Goal: Information Seeking & Learning: Find contact information

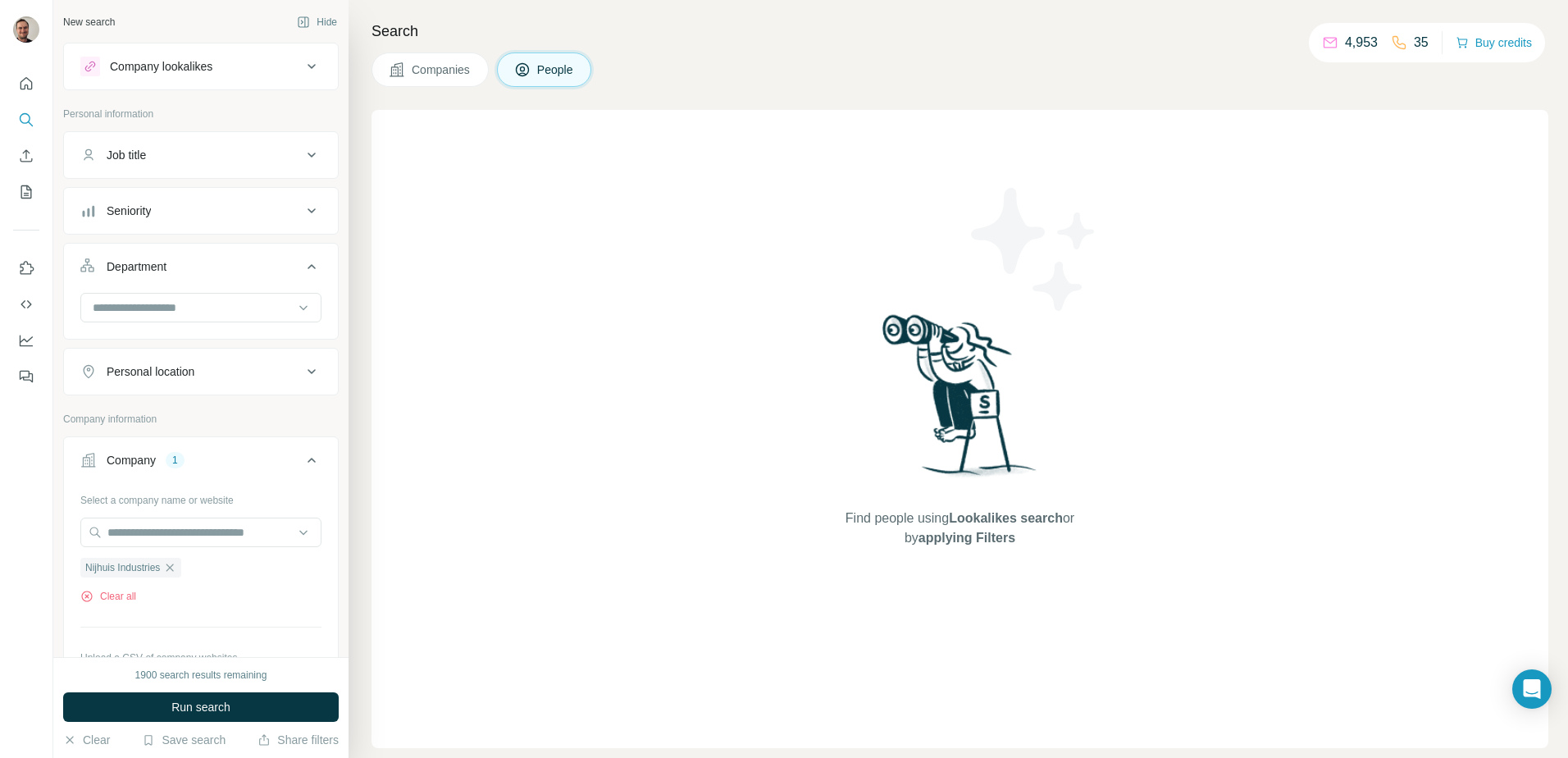
scroll to position [514, 0]
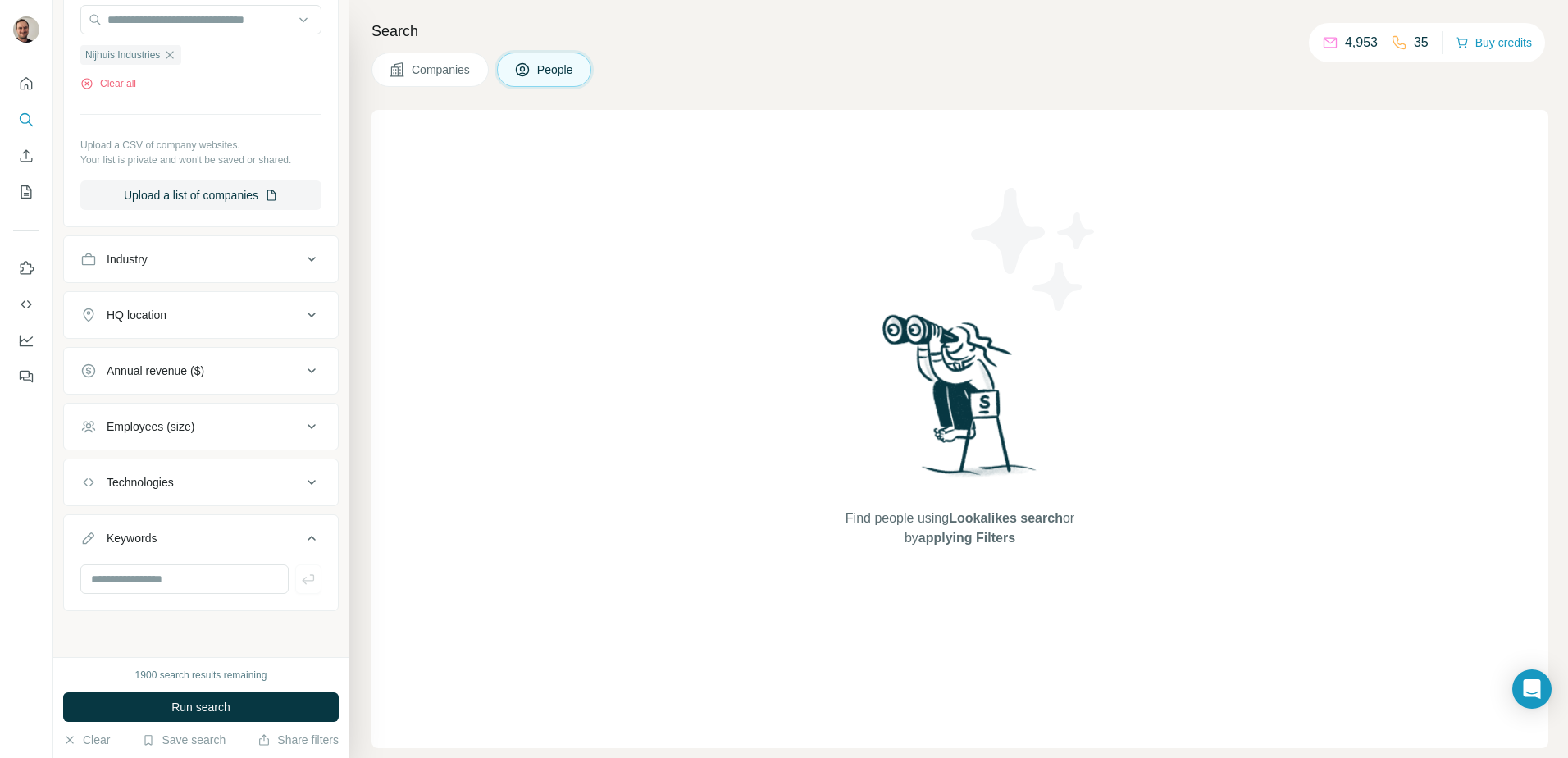
click at [229, 485] on div "Technologies" at bounding box center [191, 482] width 221 height 16
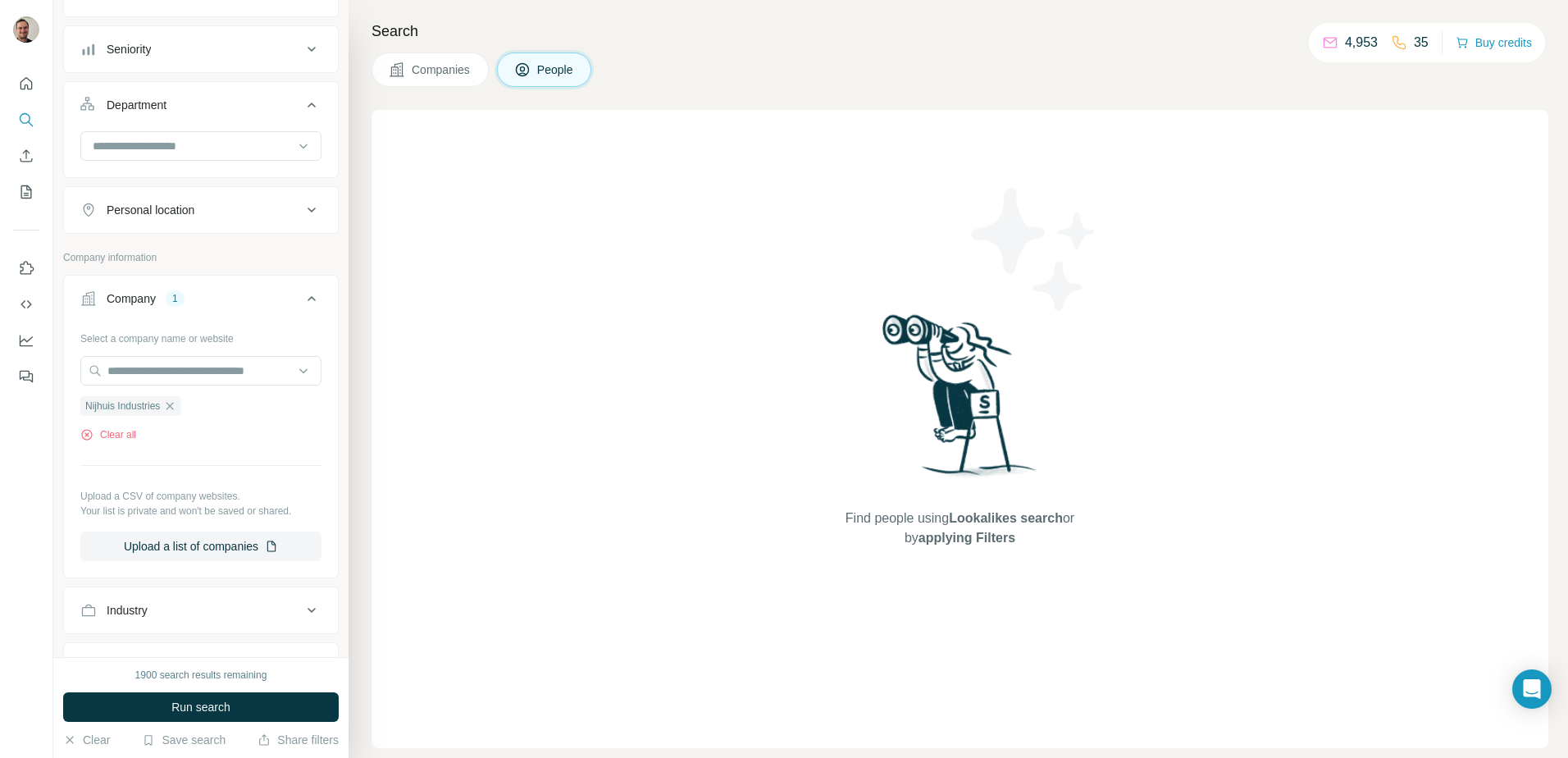
scroll to position [151, 0]
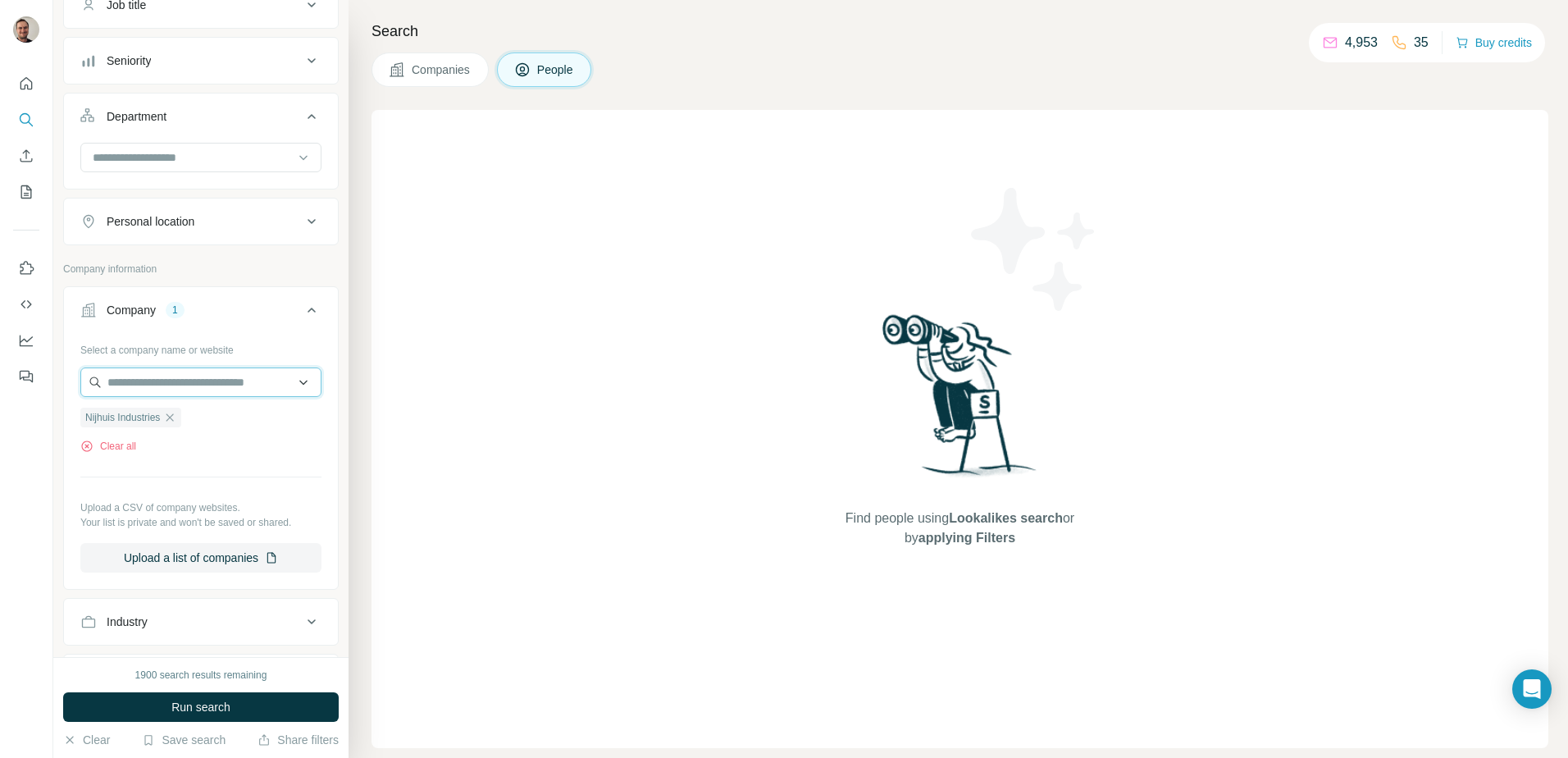
click at [196, 380] on input "text" at bounding box center [201, 382] width 241 height 29
click at [152, 462] on div "Select a company name or website Nijhuis Industries Clear all Upload a CSV of c…" at bounding box center [201, 454] width 241 height 236
click at [171, 420] on icon "button" at bounding box center [170, 417] width 13 height 13
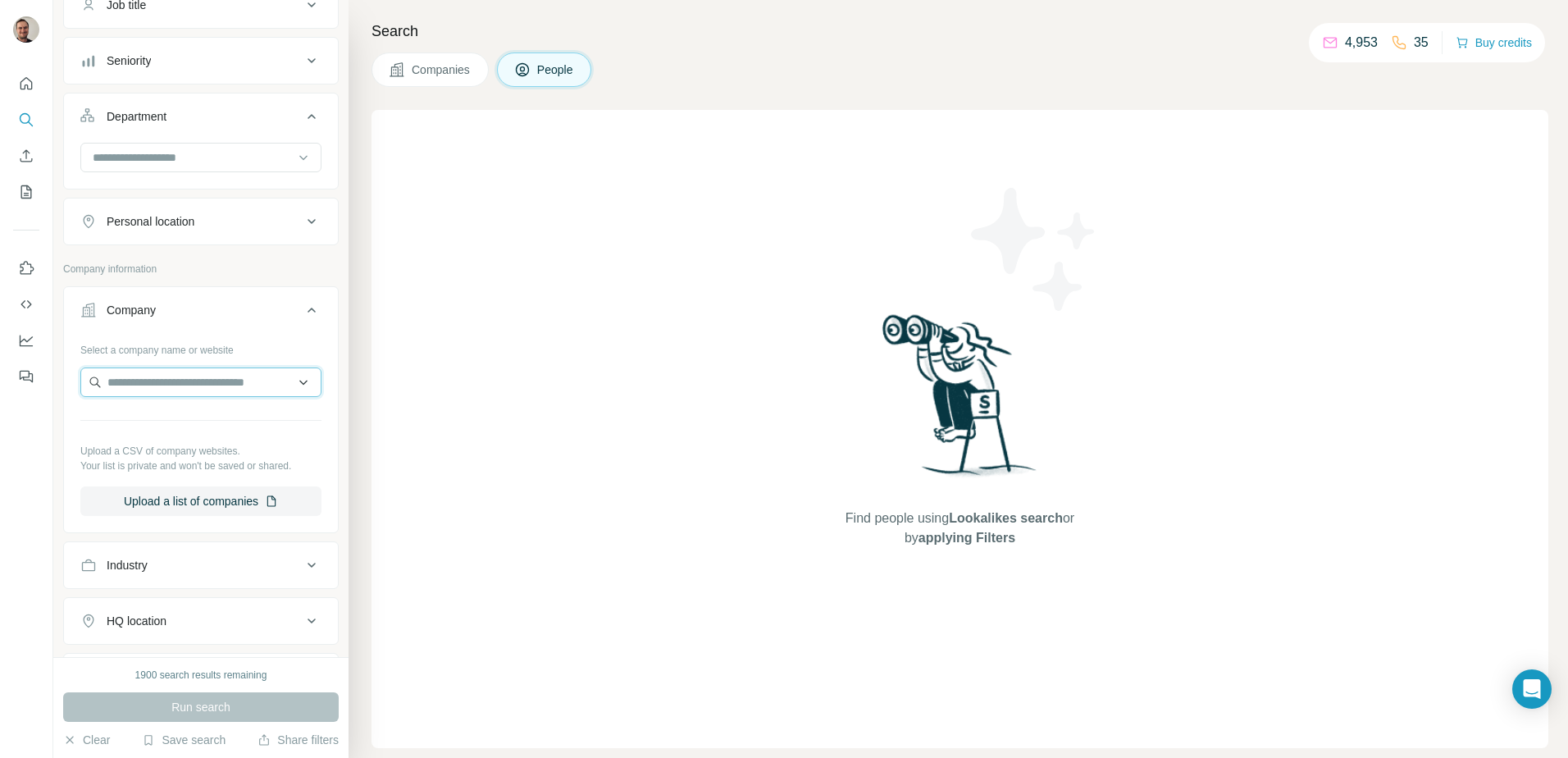
click at [169, 382] on input "text" at bounding box center [201, 382] width 241 height 29
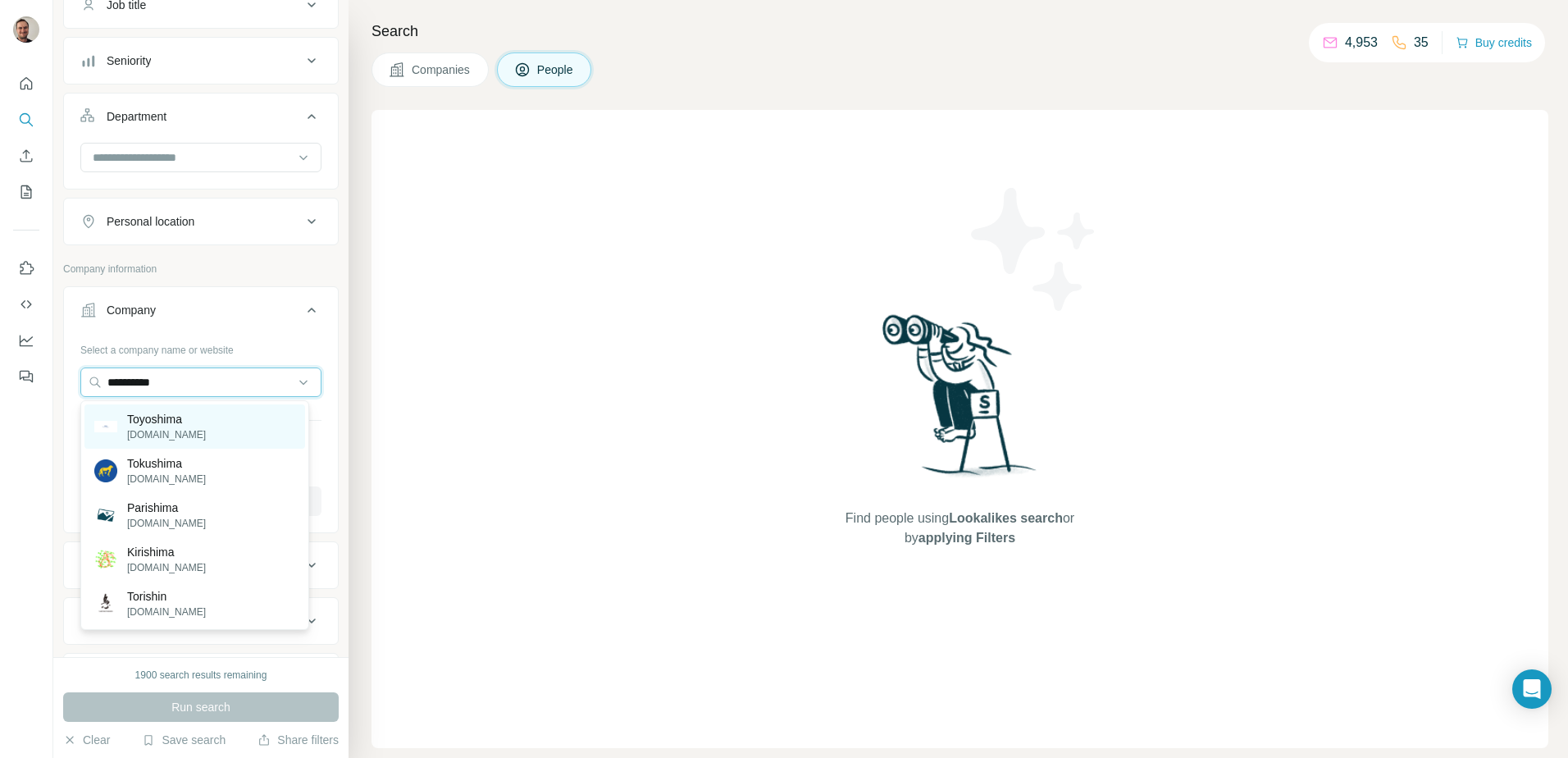
type input "*********"
click at [182, 420] on p "Toyoshima" at bounding box center [166, 419] width 79 height 16
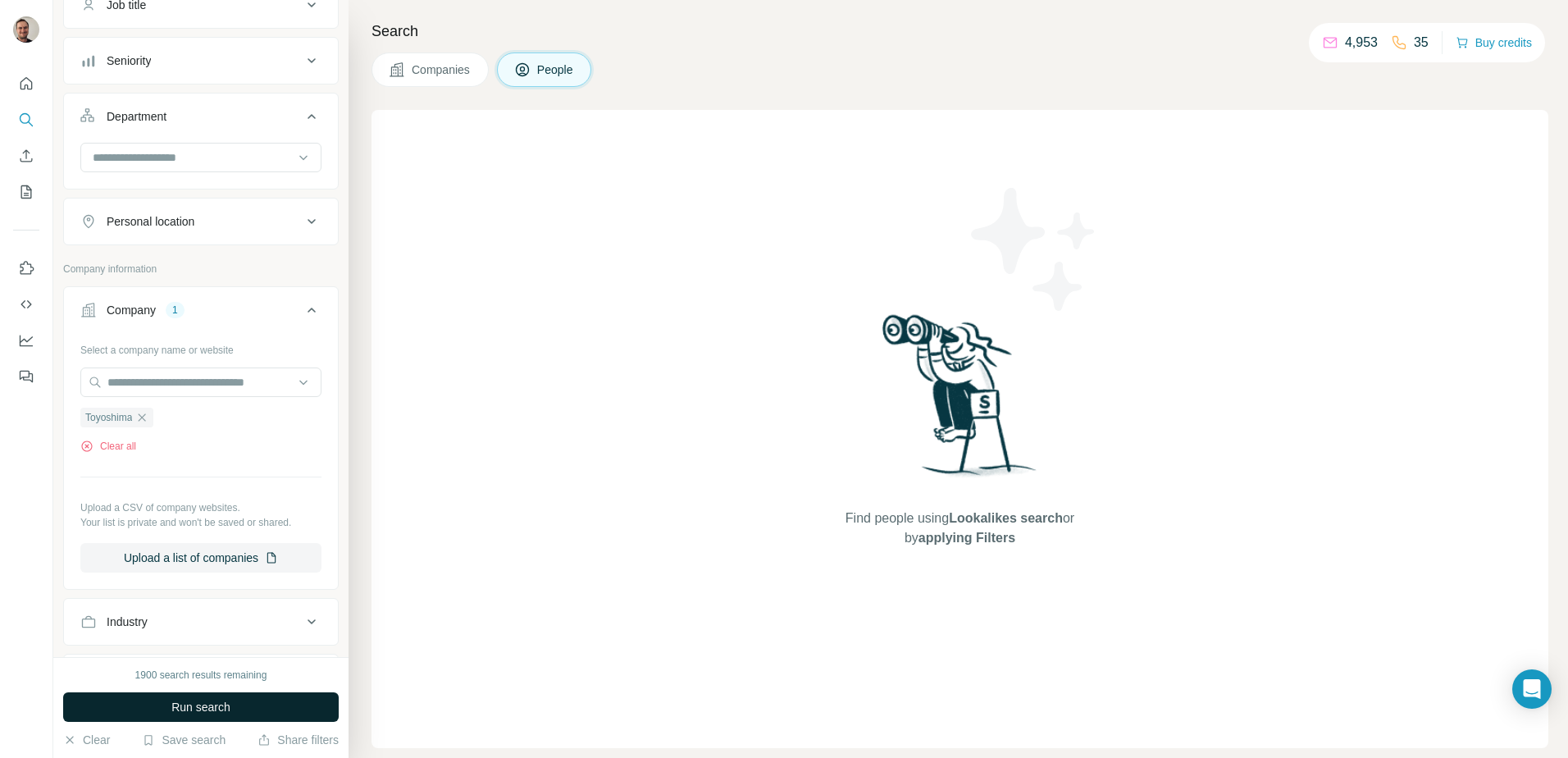
click at [247, 708] on button "Run search" at bounding box center [201, 708] width 276 height 29
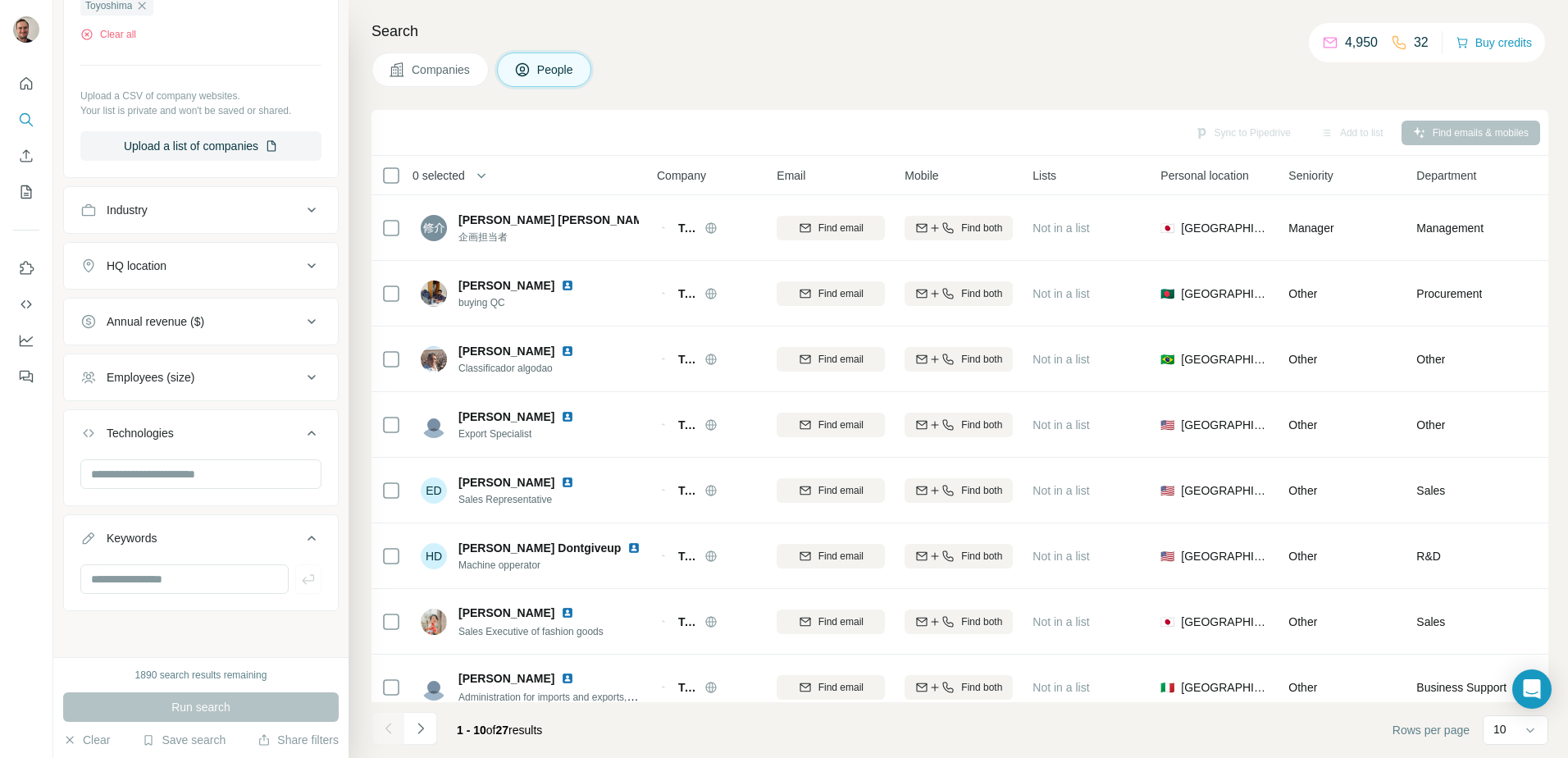
scroll to position [157, 0]
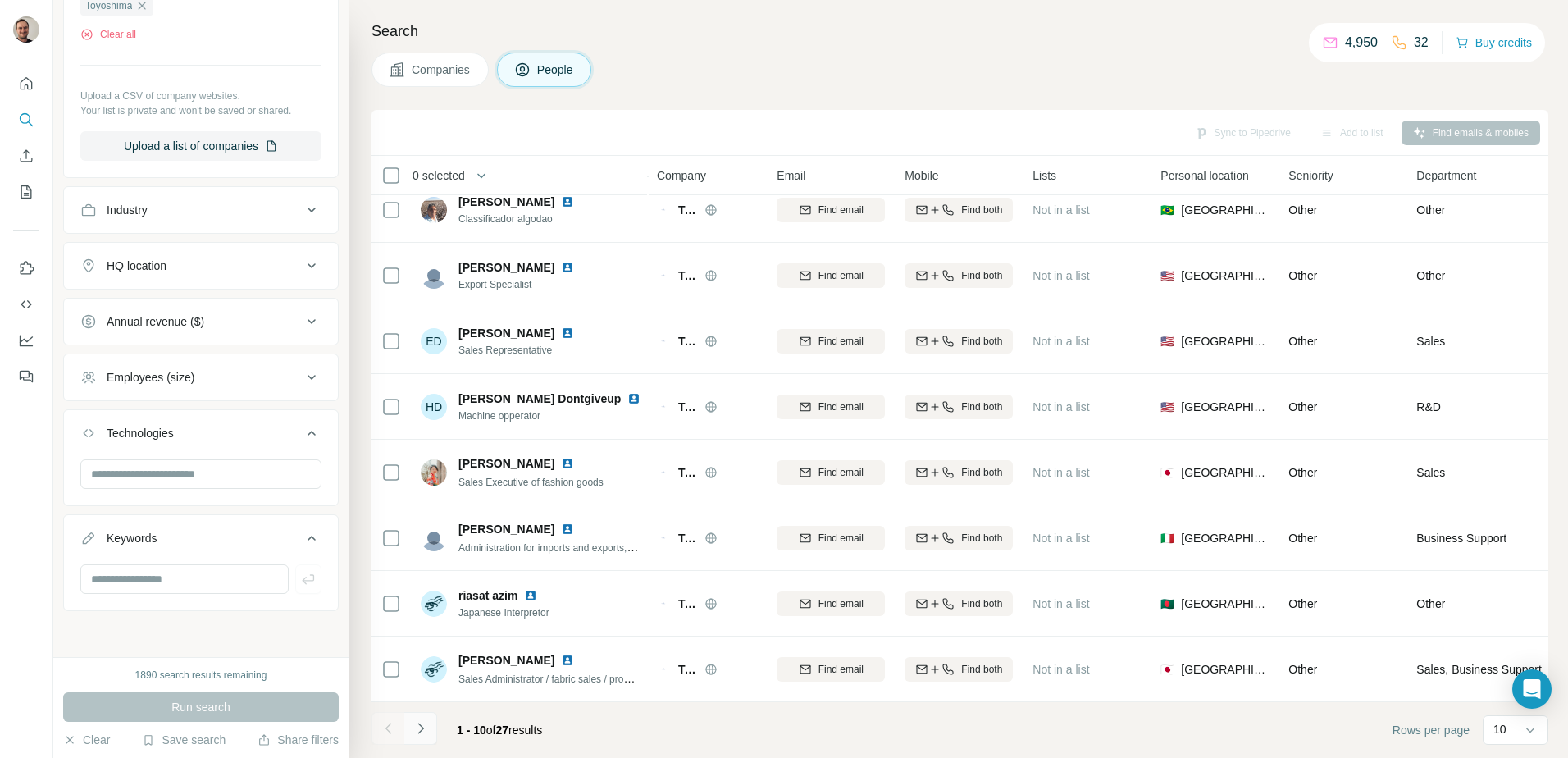
click at [418, 729] on icon "Navigate to next page" at bounding box center [420, 729] width 16 height 16
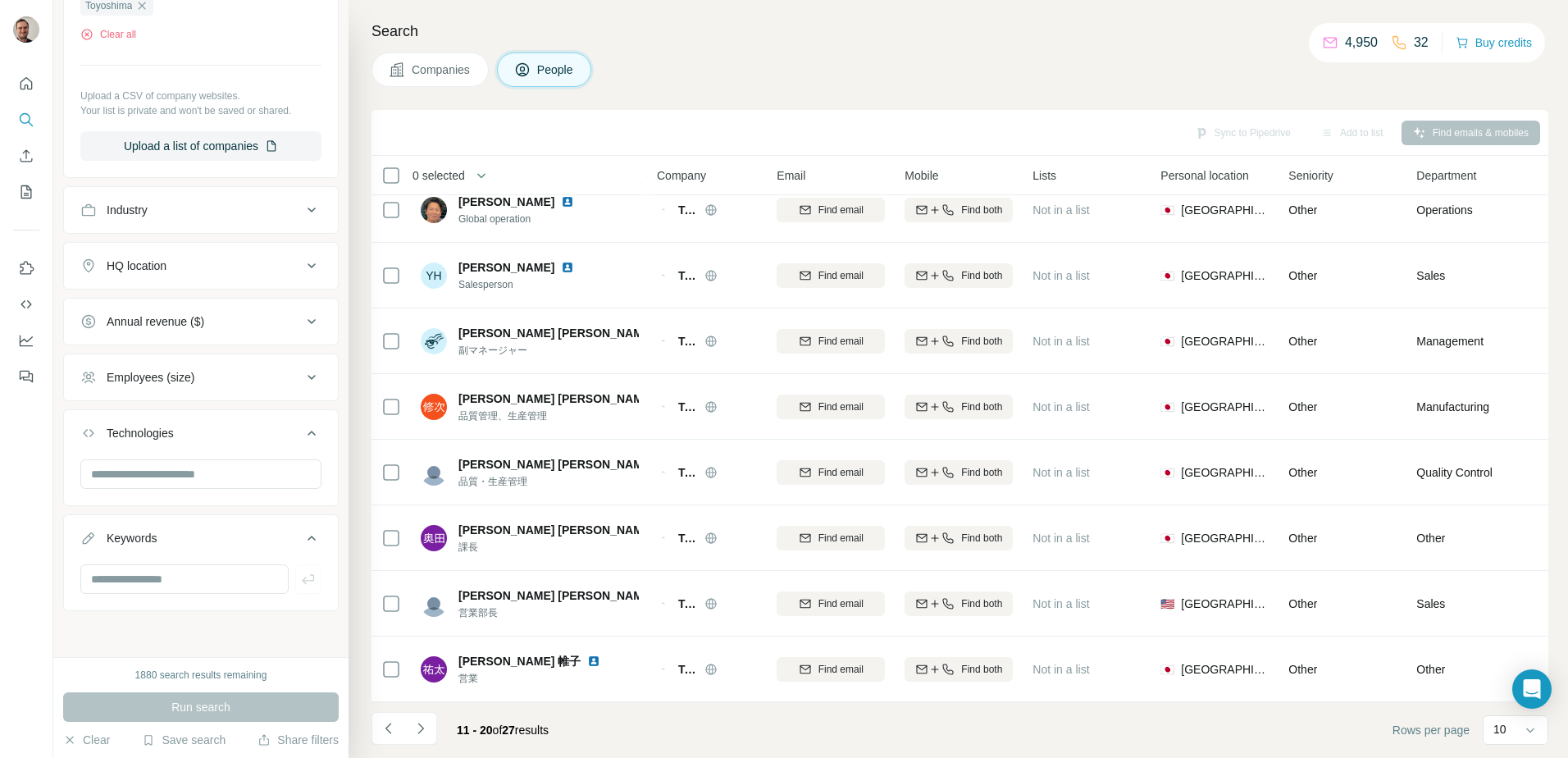
scroll to position [0, 0]
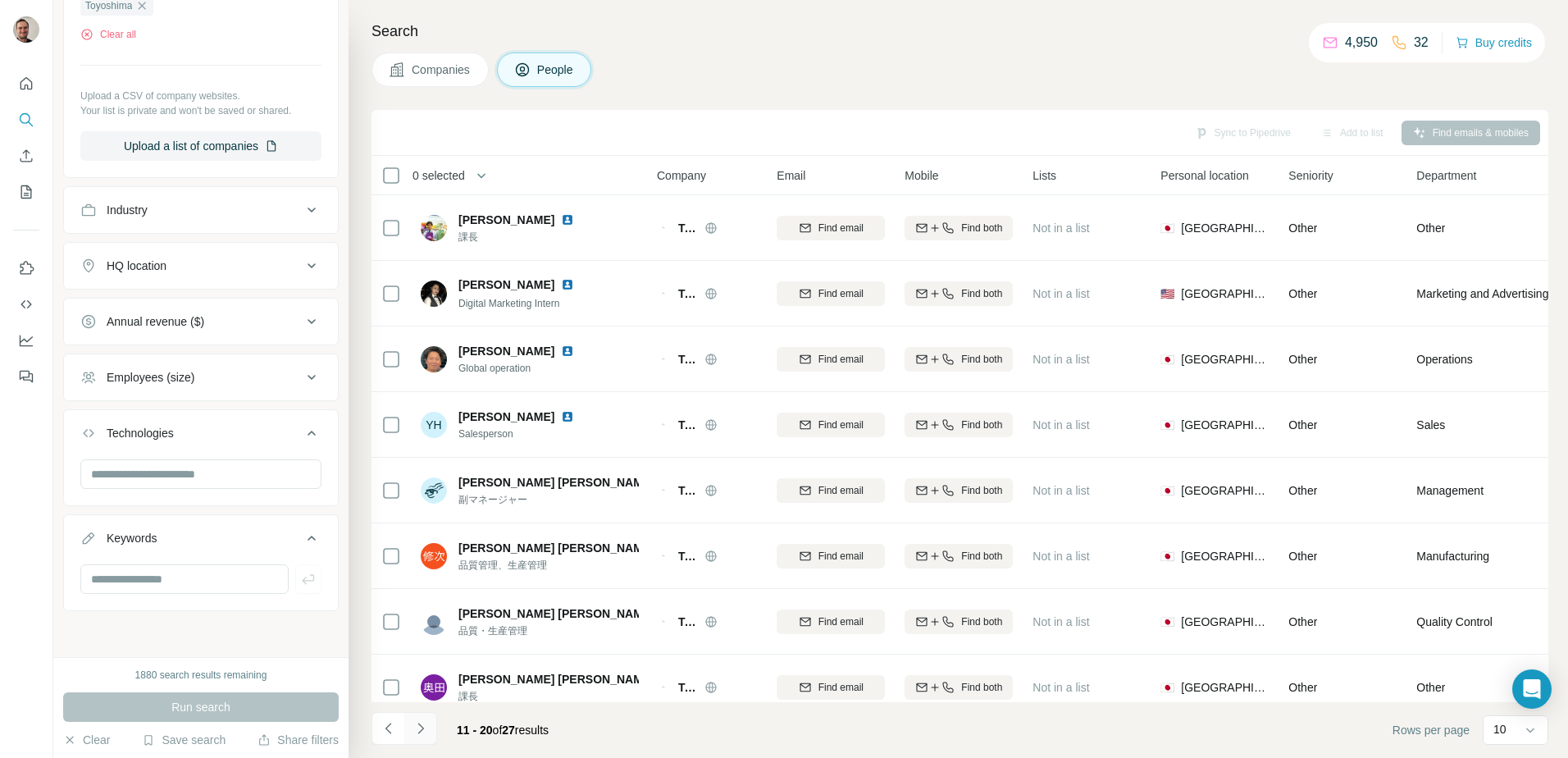
click at [422, 726] on icon "Navigate to next page" at bounding box center [420, 729] width 16 height 16
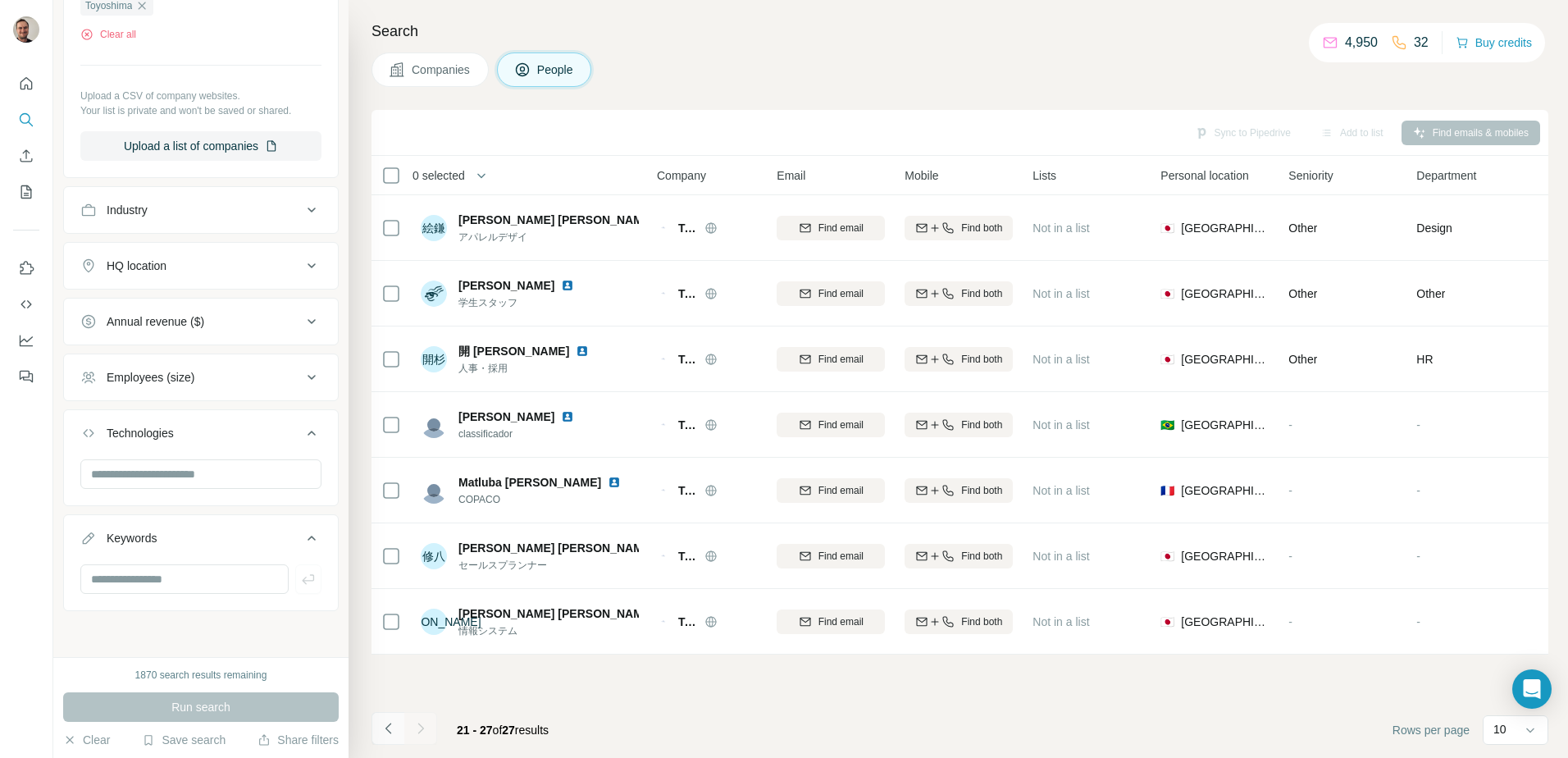
click at [389, 728] on icon "Navigate to previous page" at bounding box center [388, 729] width 16 height 16
